Goal: Find specific page/section

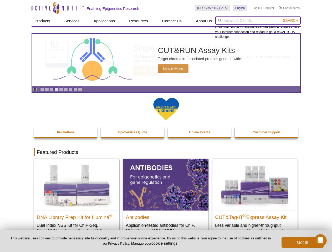
click at [258, 20] on input "search" at bounding box center [257, 20] width 85 height 9
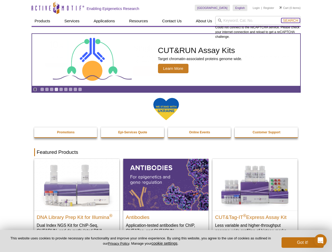
click at [290, 20] on span "Search" at bounding box center [290, 20] width 15 height 4
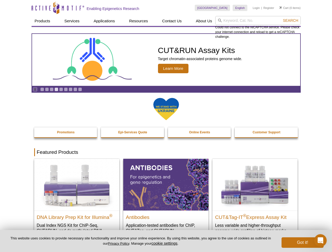
click at [35, 89] on icon "Pause" at bounding box center [34, 89] width 3 height 3
click at [42, 89] on link "Go to slide 1" at bounding box center [42, 89] width 4 height 4
click at [47, 89] on link "Go to slide 2" at bounding box center [47, 89] width 4 height 4
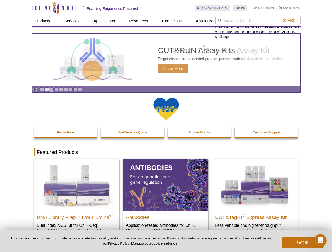
click at [51, 89] on link "Go to slide 3" at bounding box center [52, 89] width 4 height 4
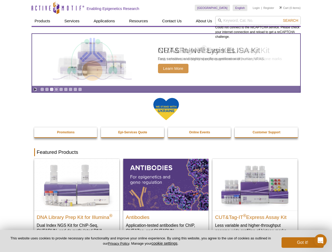
click at [56, 89] on link "Go to slide 4" at bounding box center [56, 89] width 4 height 4
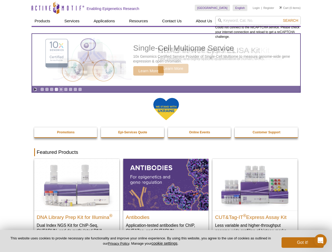
click at [61, 89] on link "Go to slide 5" at bounding box center [61, 89] width 4 height 4
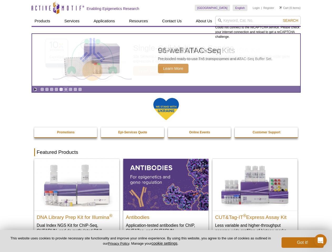
click at [66, 89] on link "Go to slide 6" at bounding box center [66, 89] width 4 height 4
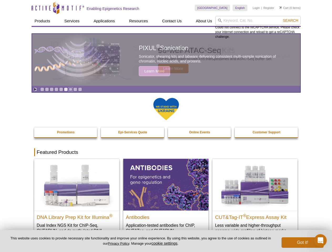
click at [70, 89] on link "Go to slide 7" at bounding box center [71, 89] width 4 height 4
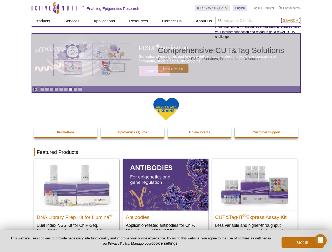
click at [290, 20] on span "Search" at bounding box center [290, 20] width 15 height 4
